Goal: Task Accomplishment & Management: Manage account settings

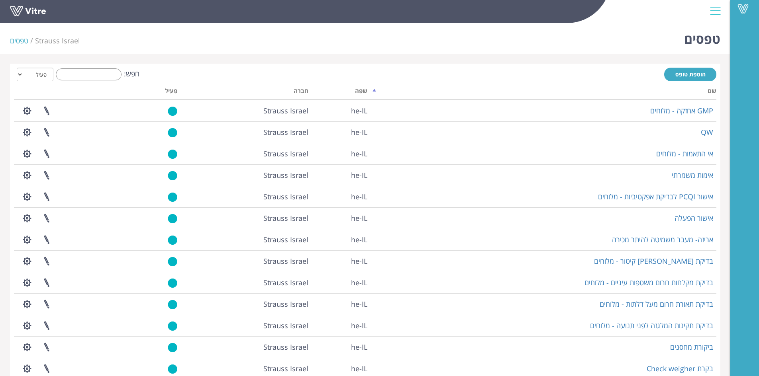
click at [90, 80] on div "חפש: הכל פעיל לא פעיל" at bounding box center [365, 75] width 702 height 15
click at [94, 73] on input "חפש:" at bounding box center [89, 75] width 66 height 12
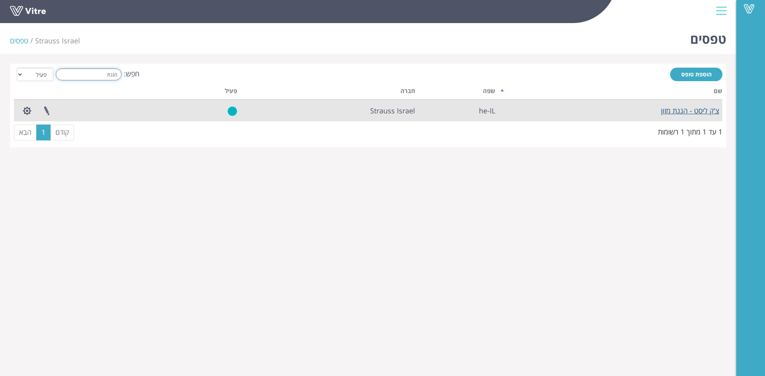
type input "הגנת"
click at [677, 112] on link "צ'ק ליסט - הגנת מזון" at bounding box center [690, 111] width 58 height 10
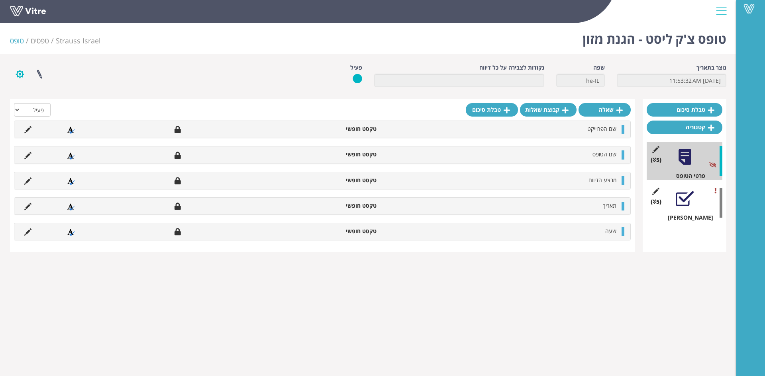
click at [20, 72] on button "button" at bounding box center [20, 74] width 20 height 21
click at [42, 104] on link "הגדרת משתמשים" at bounding box center [41, 103] width 63 height 10
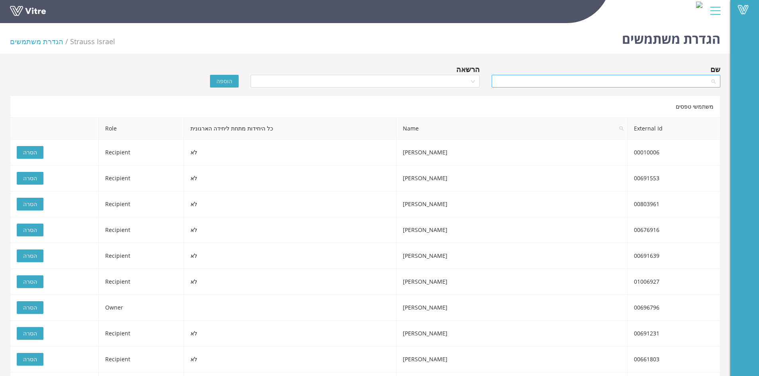
click at [536, 82] on input "search" at bounding box center [603, 81] width 214 height 12
click at [329, 94] on div "שם הרשאה הוספה משתמשי טפסים External Id Name כל היחידות מתחת ליחידה הארגונית Ro…" at bounding box center [365, 296] width 710 height 464
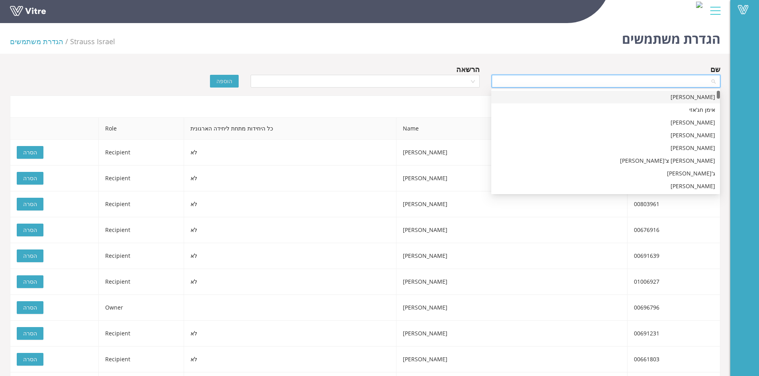
click at [538, 78] on input "search" at bounding box center [603, 81] width 214 height 12
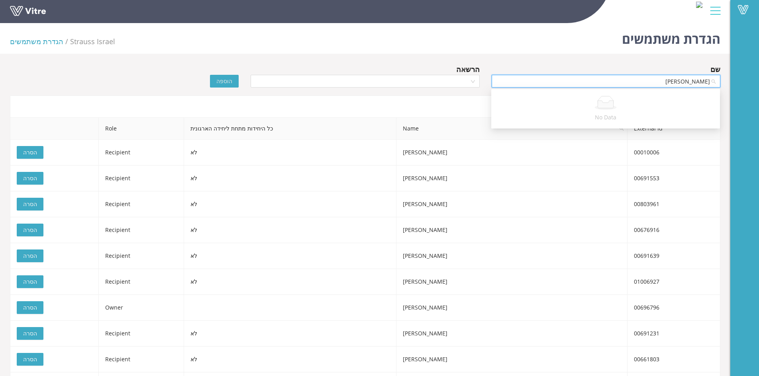
type input "[PERSON_NAME]"
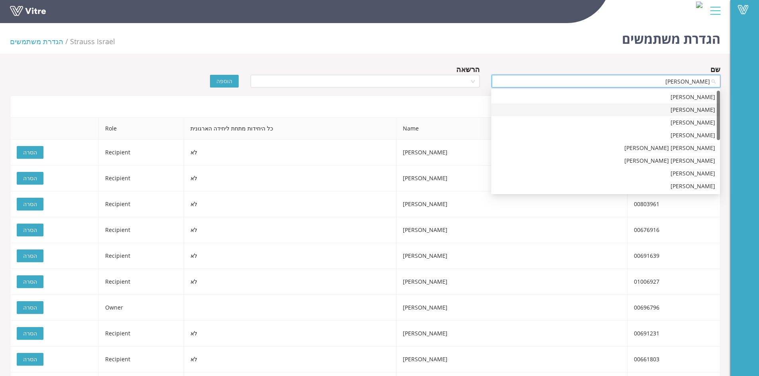
click at [566, 110] on div "[PERSON_NAME]" at bounding box center [605, 110] width 219 height 9
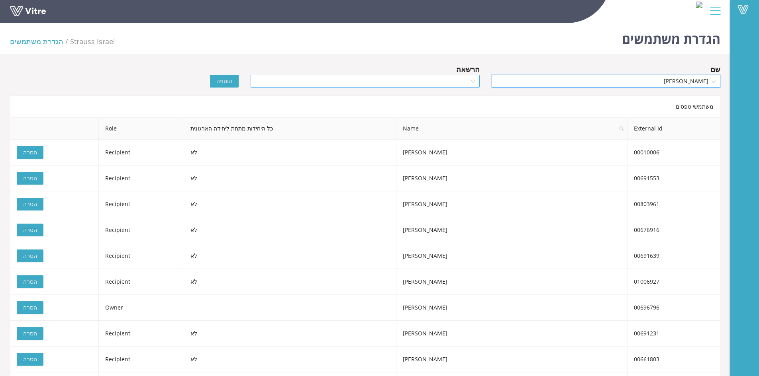
click at [465, 81] on input "search" at bounding box center [362, 81] width 214 height 12
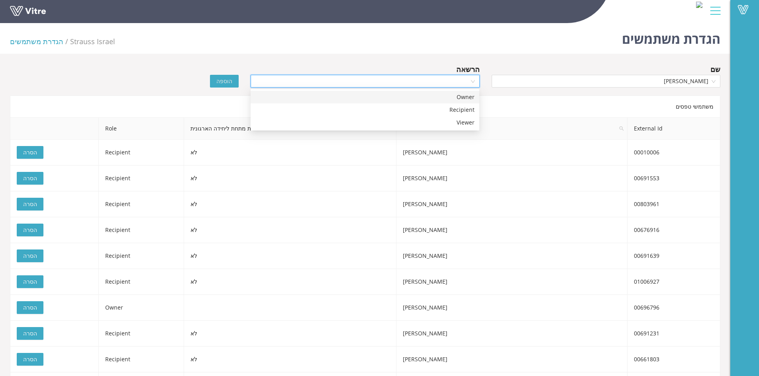
click at [474, 99] on div "Owner" at bounding box center [364, 97] width 219 height 9
click at [226, 79] on span "הוספה" at bounding box center [224, 81] width 16 height 9
